Goal: Find specific page/section: Find specific page/section

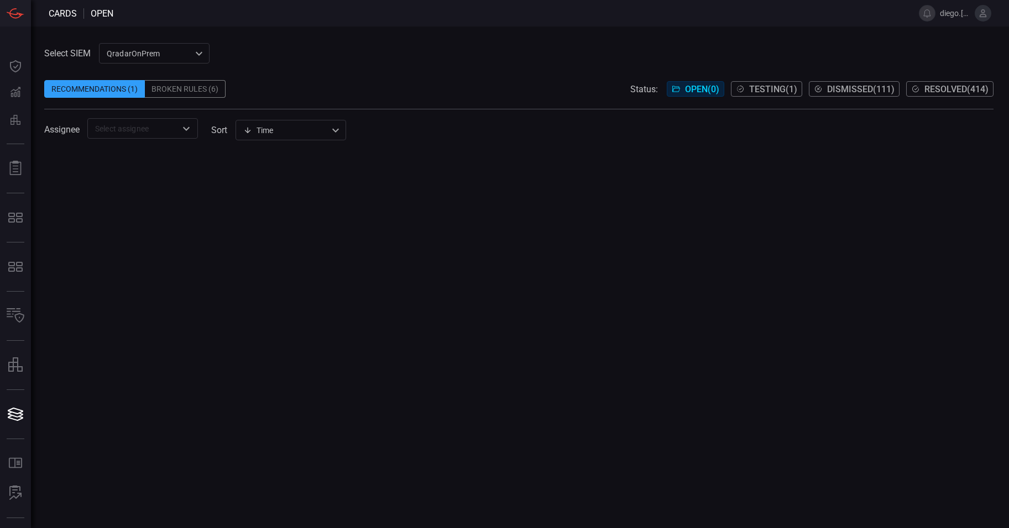
drag, startPoint x: 275, startPoint y: 72, endPoint x: 206, endPoint y: 106, distance: 76.2
click at [274, 73] on span at bounding box center [518, 72] width 949 height 17
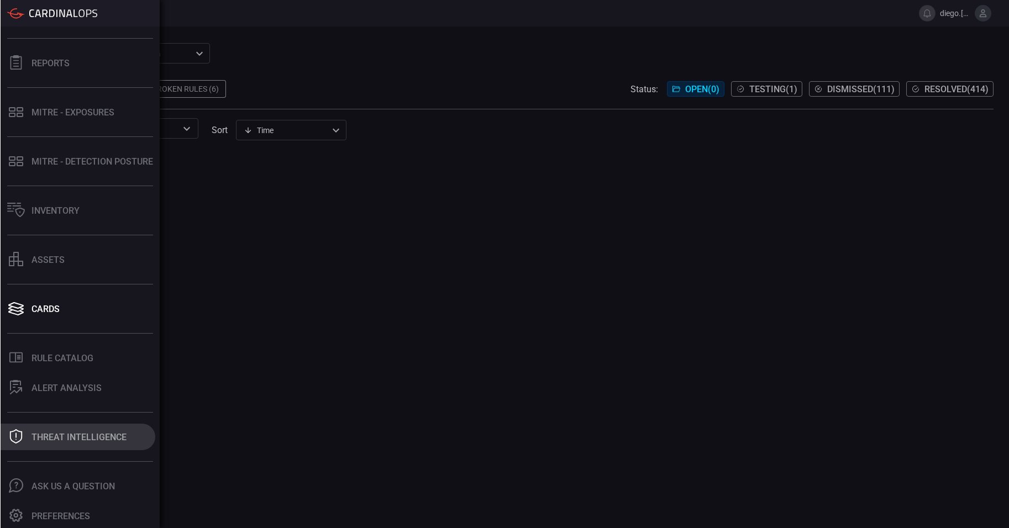
scroll to position [107, 0]
click at [81, 433] on div "Threat Intelligence" at bounding box center [78, 436] width 95 height 11
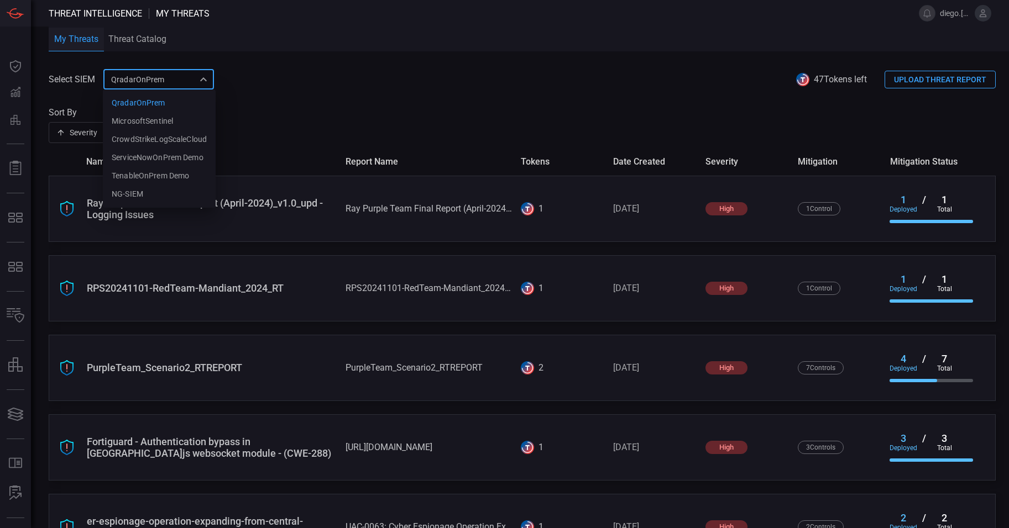
click at [163, 87] on div "QradarOnPrem 5aadb41e-e732-4a7a-884f-5c29e918b1b8 QradarOnPrem MicrosoftSentine…" at bounding box center [158, 79] width 111 height 20
click at [166, 192] on li "NG-SIEM" at bounding box center [159, 194] width 113 height 18
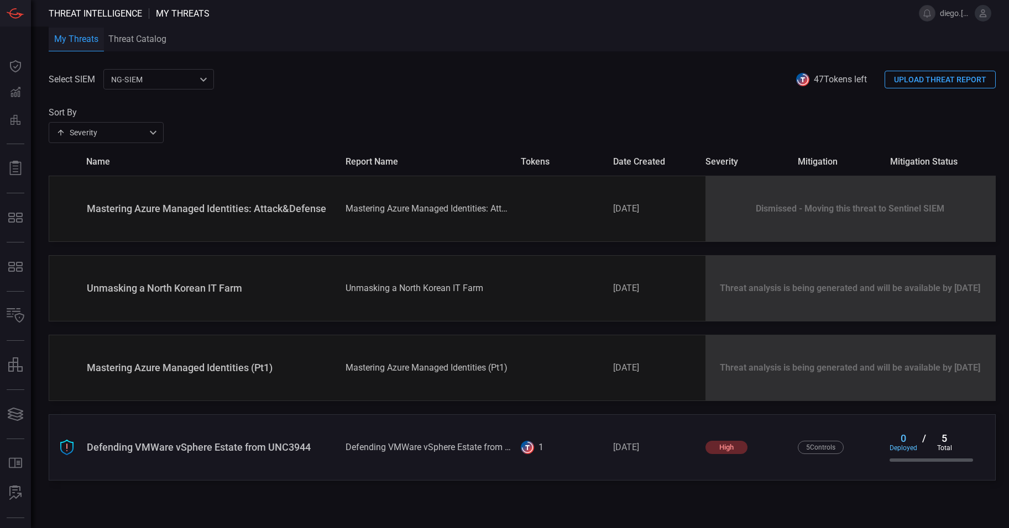
click at [525, 100] on span at bounding box center [522, 99] width 947 height 18
click at [503, 49] on div "My Threats Threat Catalog" at bounding box center [529, 39] width 960 height 25
click at [475, 85] on div "Select SIEM NG-SIEM 5cf3354c-b0c8-4d47-b0cb-fd1e7ce3c487 ​ 47 Tokens left UPLOA…" at bounding box center [522, 79] width 947 height 20
